Goal: Find specific page/section: Find specific page/section

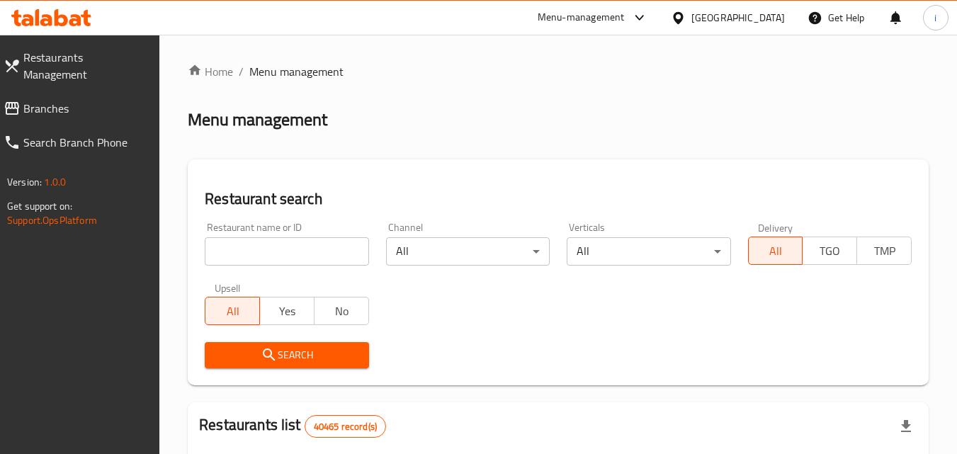
click at [594, 18] on div "Menu-management" at bounding box center [581, 17] width 87 height 17
click at [517, 62] on div "All Plugins" at bounding box center [543, 62] width 213 height 33
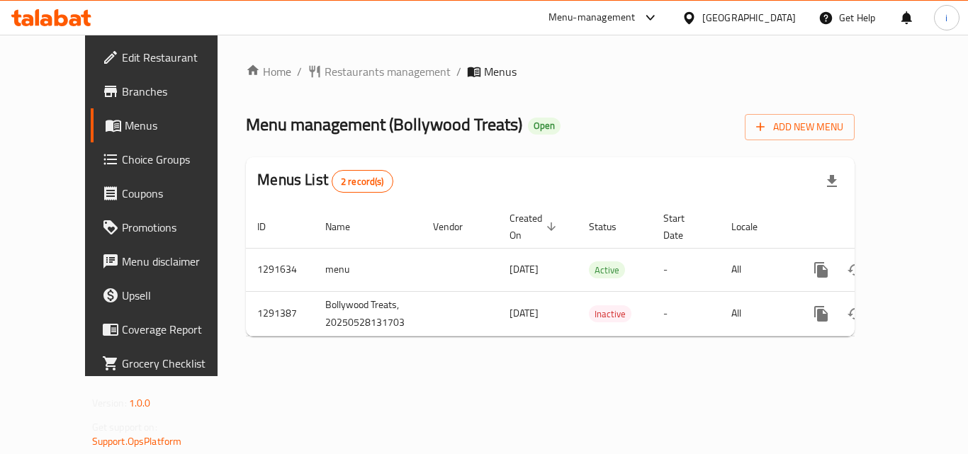
click at [592, 12] on div "Menu-management" at bounding box center [591, 17] width 87 height 17
click at [528, 123] on div "Restaurant-Management" at bounding box center [516, 123] width 111 height 16
